Goal: Find specific page/section: Find specific page/section

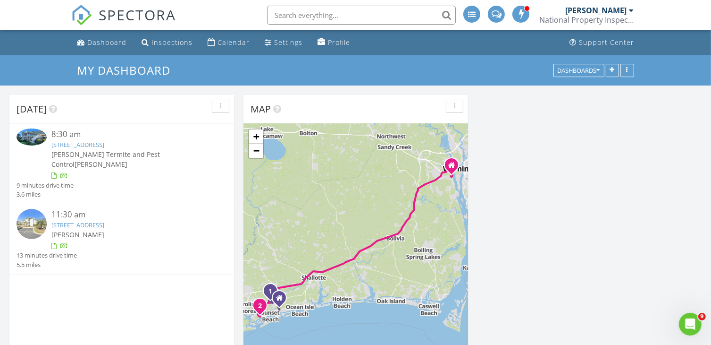
click at [100, 143] on link "[STREET_ADDRESS]" at bounding box center [77, 144] width 53 height 8
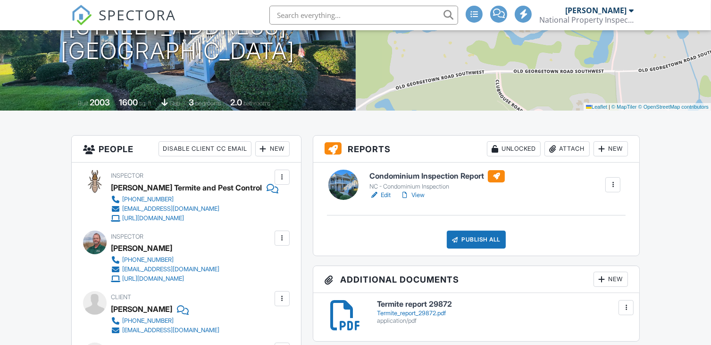
click at [420, 194] on link "View" at bounding box center [412, 194] width 25 height 9
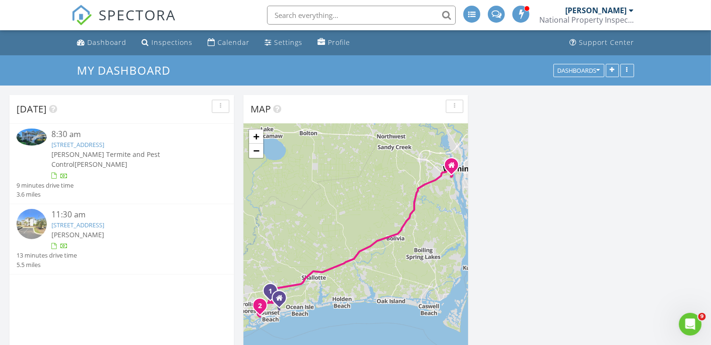
click at [93, 220] on link "[STREET_ADDRESS]" at bounding box center [77, 224] width 53 height 8
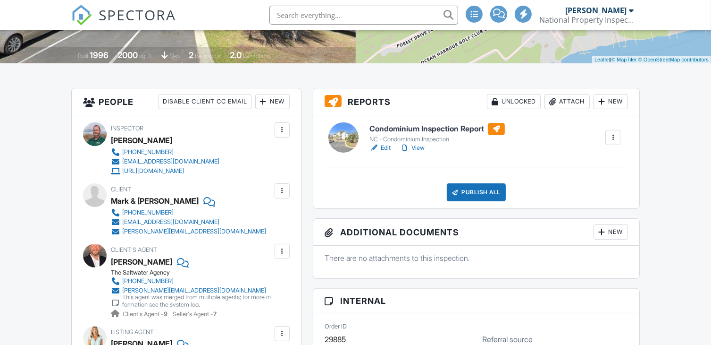
click at [419, 147] on link "View" at bounding box center [412, 147] width 25 height 9
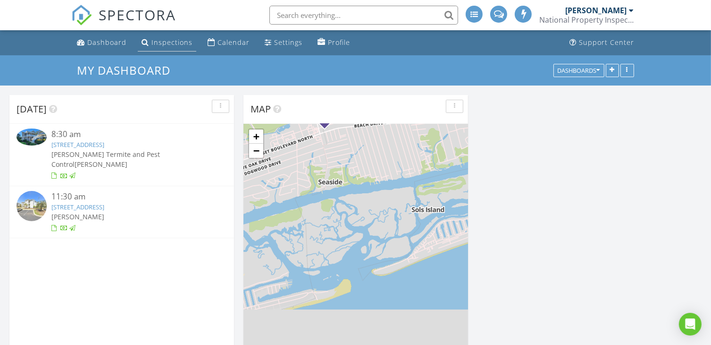
scroll to position [779, 726]
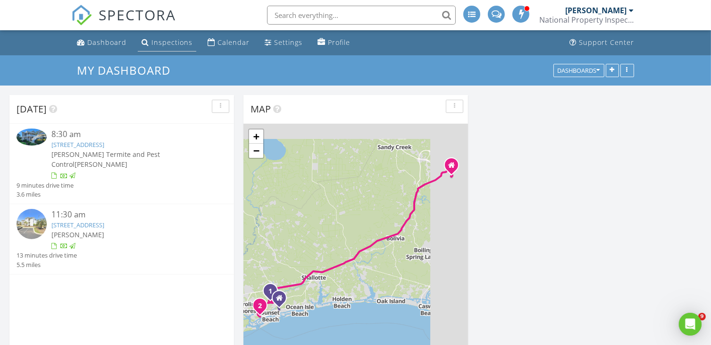
click at [152, 44] on div "Inspections" at bounding box center [172, 42] width 41 height 9
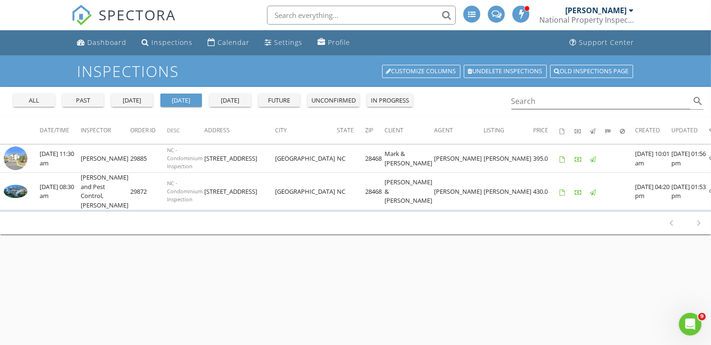
click at [45, 97] on div "all" at bounding box center [34, 100] width 34 height 9
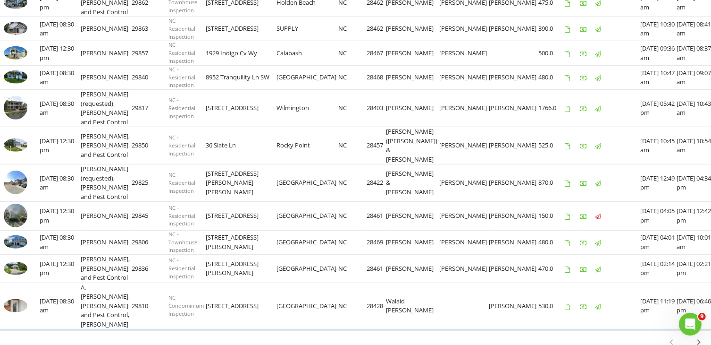
scroll to position [680, 0]
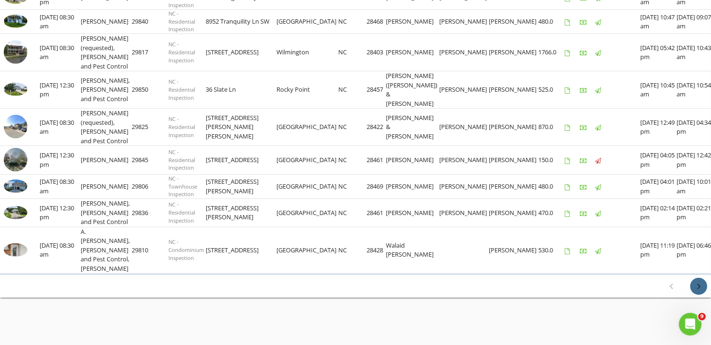
click at [695, 285] on icon "chevron_right" at bounding box center [698, 285] width 11 height 11
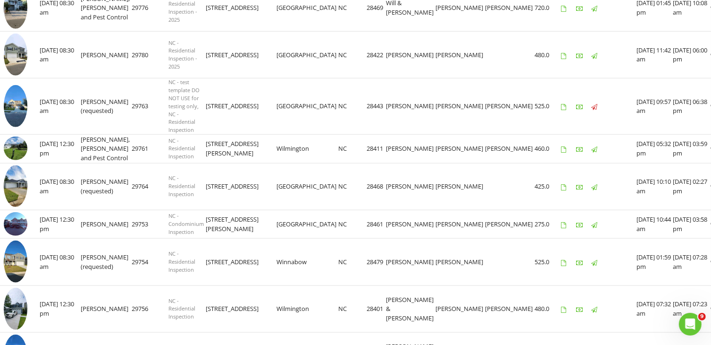
scroll to position [902, 0]
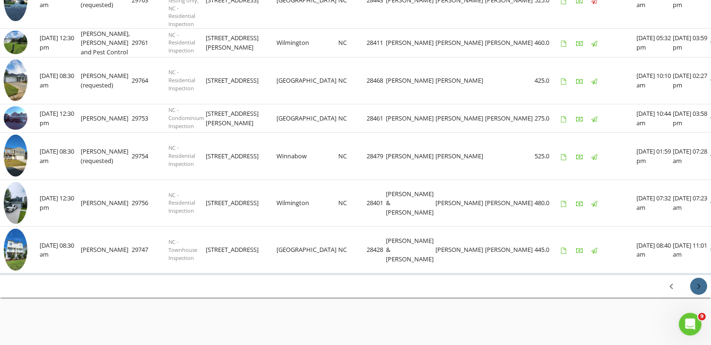
click at [699, 284] on icon "chevron_right" at bounding box center [698, 285] width 11 height 11
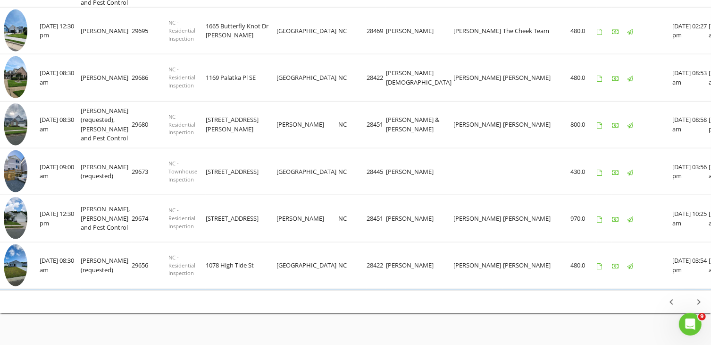
scroll to position [999, 0]
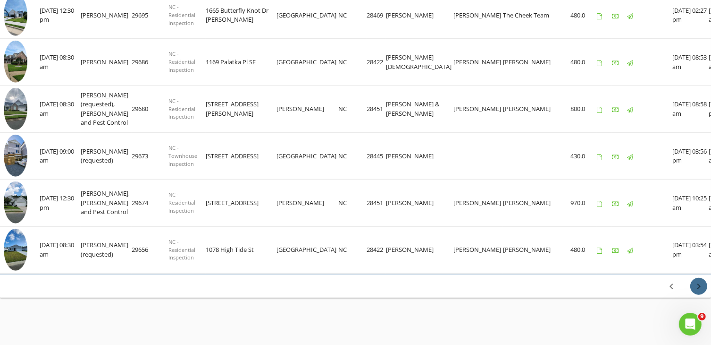
click at [694, 286] on icon "chevron_right" at bounding box center [698, 285] width 11 height 11
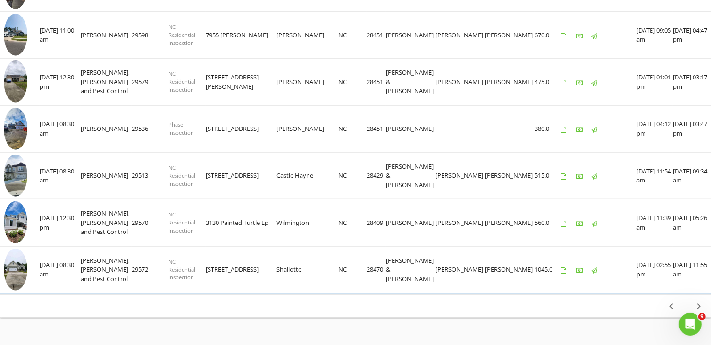
scroll to position [1035, 0]
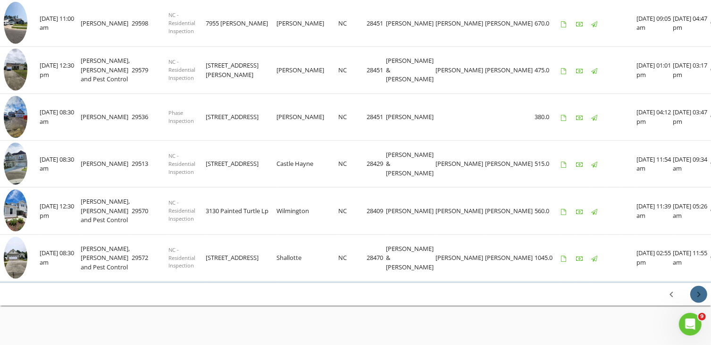
click at [698, 288] on icon "chevron_right" at bounding box center [698, 293] width 11 height 11
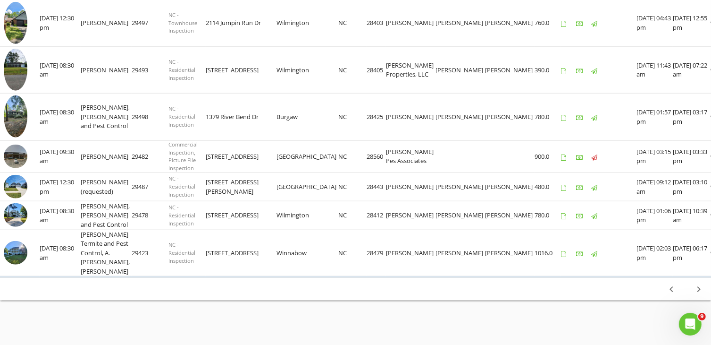
scroll to position [1007, 0]
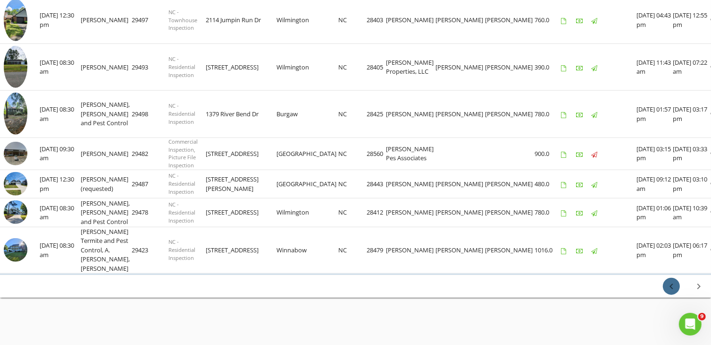
click at [668, 285] on icon "chevron_left" at bounding box center [671, 285] width 11 height 11
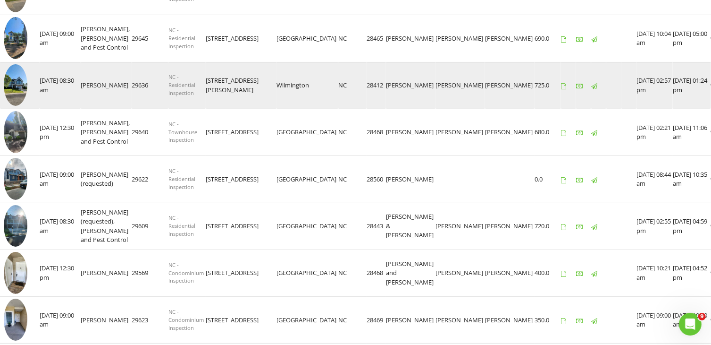
scroll to position [189, 0]
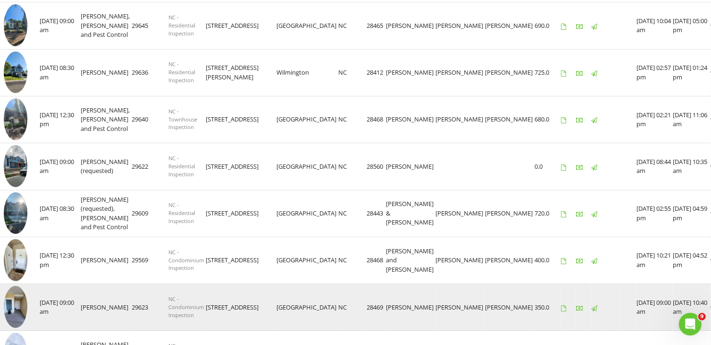
click at [23, 299] on img at bounding box center [16, 307] width 24 height 42
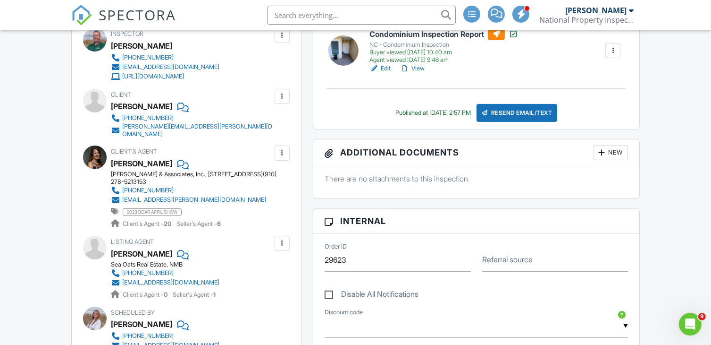
click at [281, 93] on div at bounding box center [282, 96] width 9 height 9
click at [250, 98] on div "Client [PERSON_NAME] [PHONE_NUMBER] [PERSON_NAME][EMAIL_ADDRESS][PERSON_NAME][D…" at bounding box center [186, 113] width 207 height 49
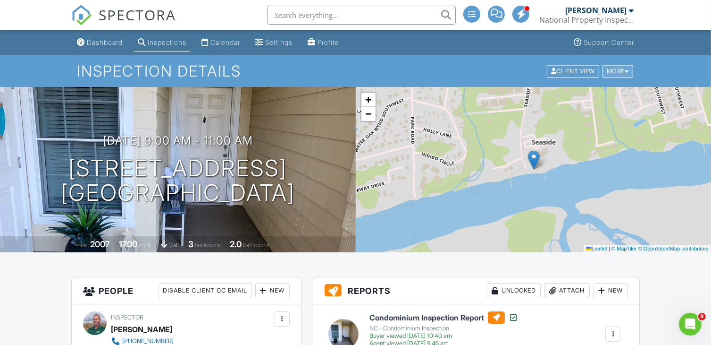
click at [626, 68] on div at bounding box center [627, 71] width 4 height 6
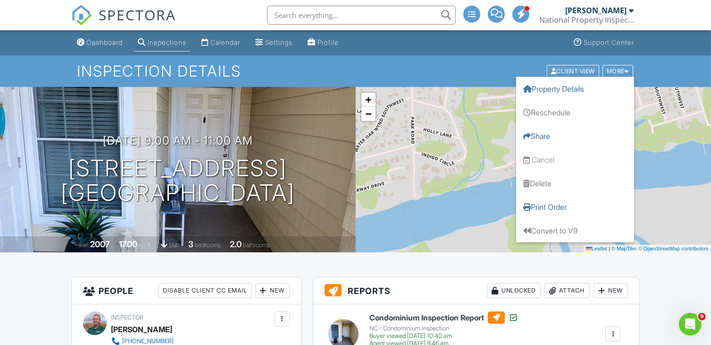
click at [492, 150] on div "+ − Leaflet | © MapTiler © OpenStreetMap contributors" at bounding box center [534, 169] width 356 height 165
